Goal: Transaction & Acquisition: Purchase product/service

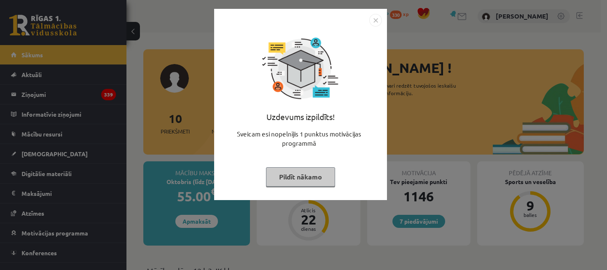
click at [304, 172] on button "Pildīt nākamo" at bounding box center [300, 176] width 69 height 19
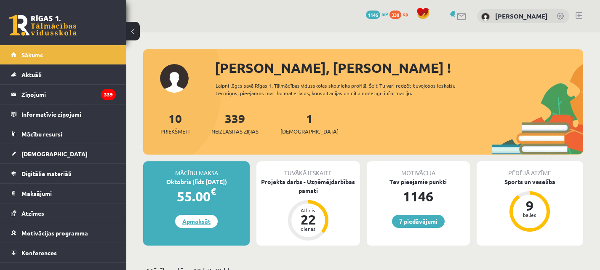
click at [199, 219] on link "Apmaksāt" at bounding box center [196, 221] width 43 height 13
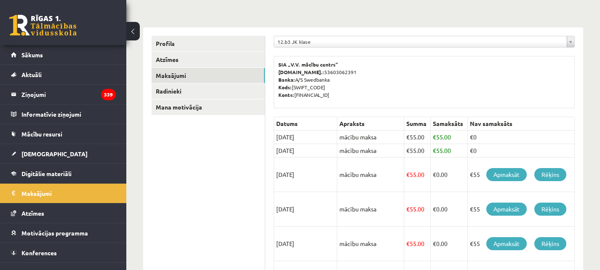
scroll to position [84, 0]
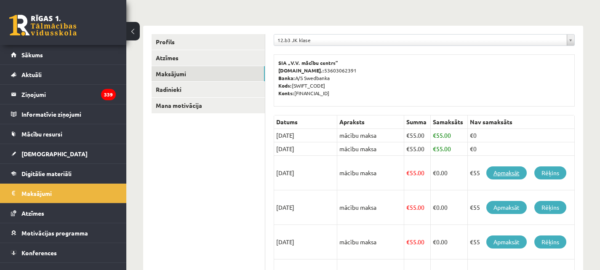
click at [510, 169] on link "Apmaksāt" at bounding box center [507, 172] width 40 height 13
